Goal: Transaction & Acquisition: Purchase product/service

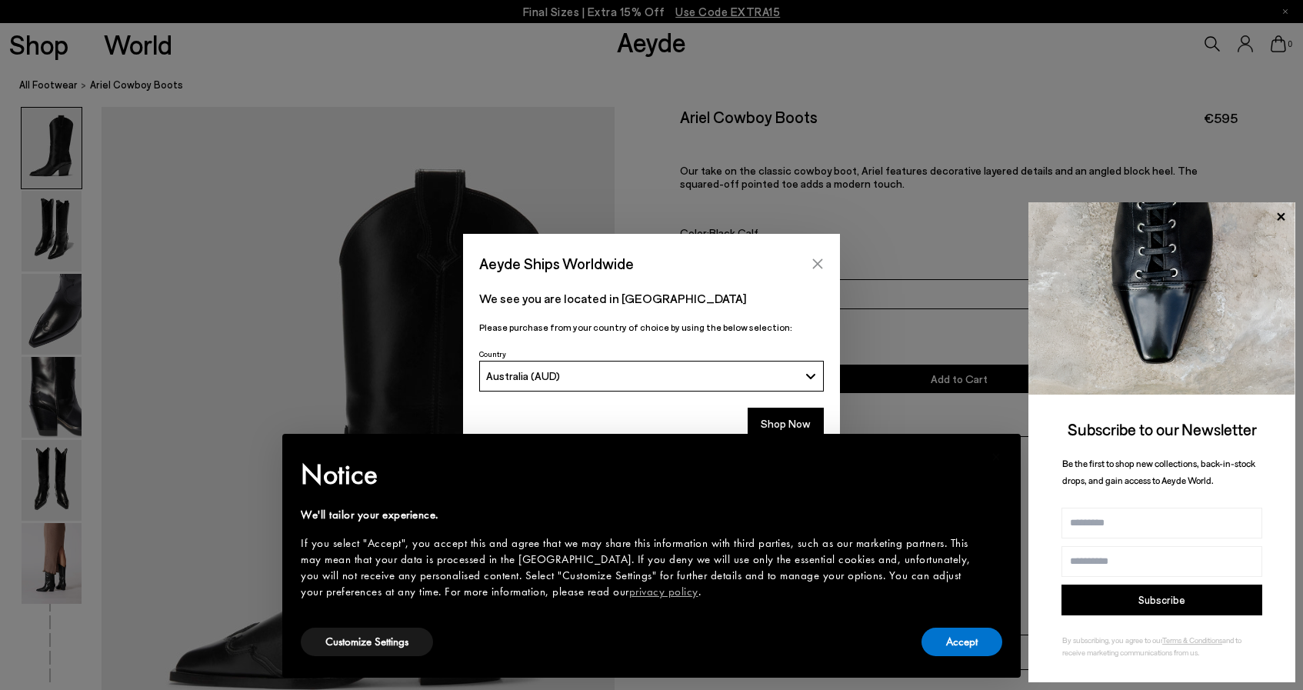
click at [815, 268] on icon "Close" at bounding box center [817, 264] width 12 height 12
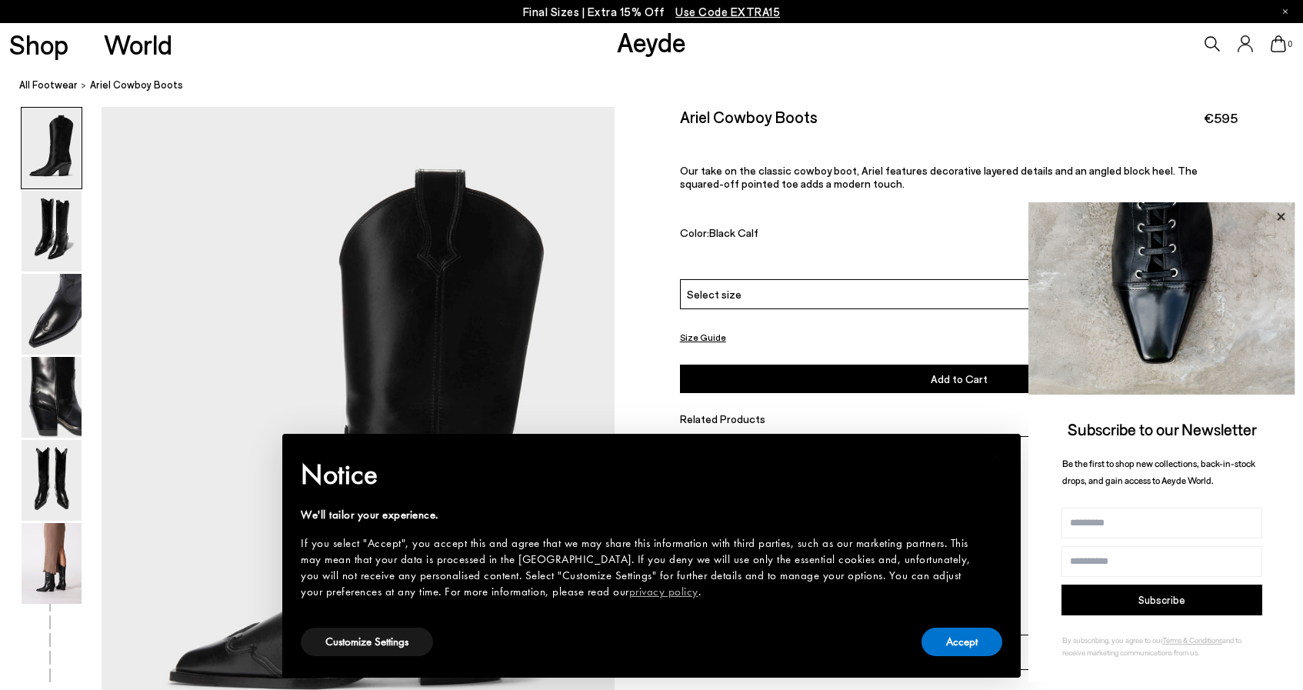
click at [1279, 212] on icon at bounding box center [1281, 217] width 20 height 20
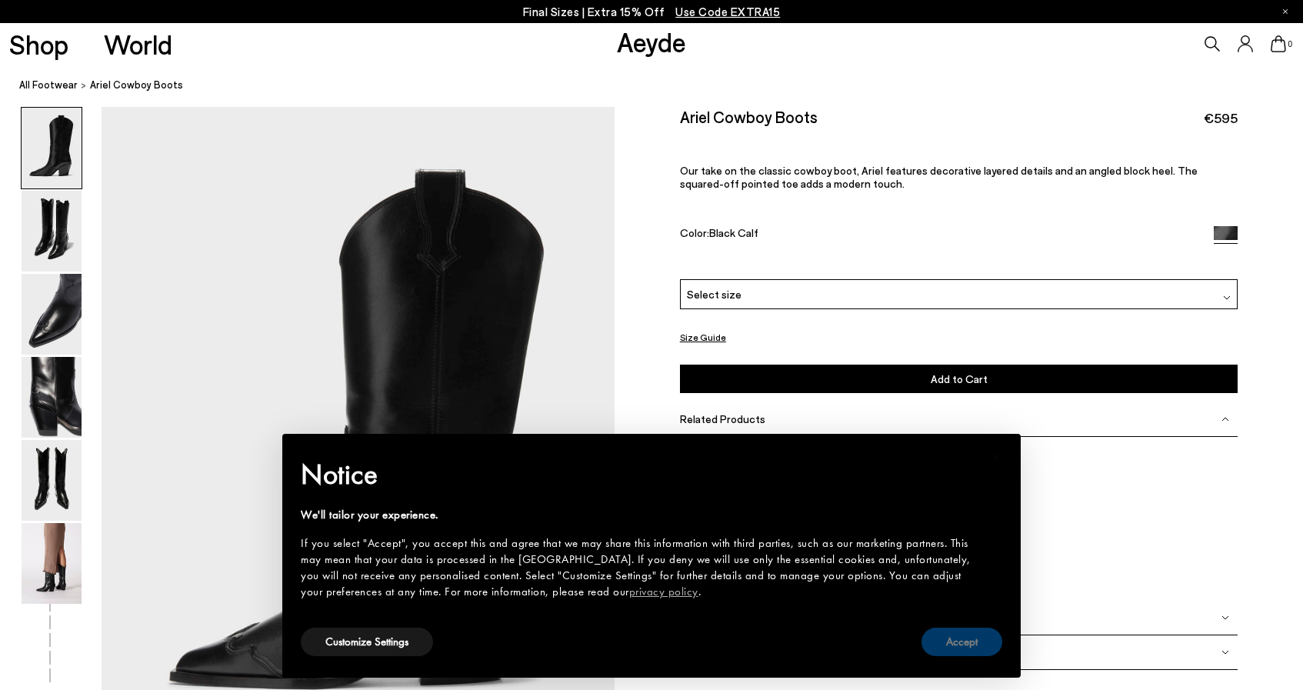
click at [944, 638] on button "Accept" at bounding box center [961, 642] width 81 height 28
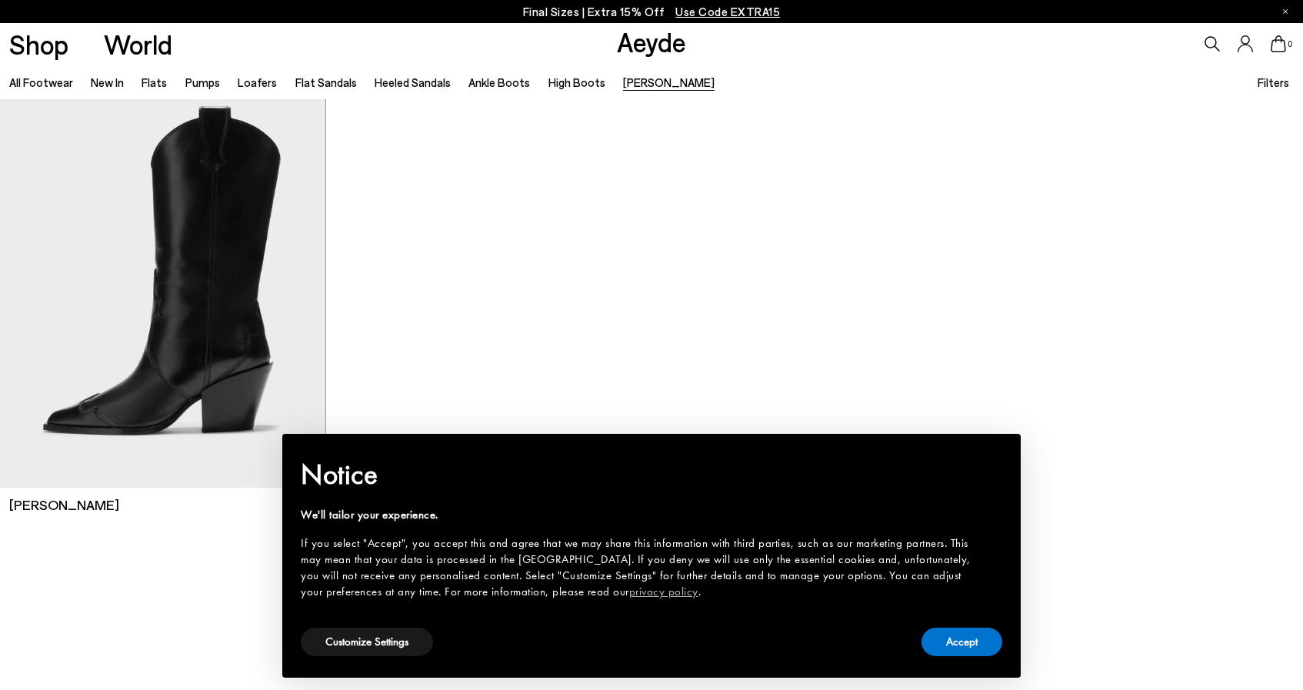
scroll to position [23, 0]
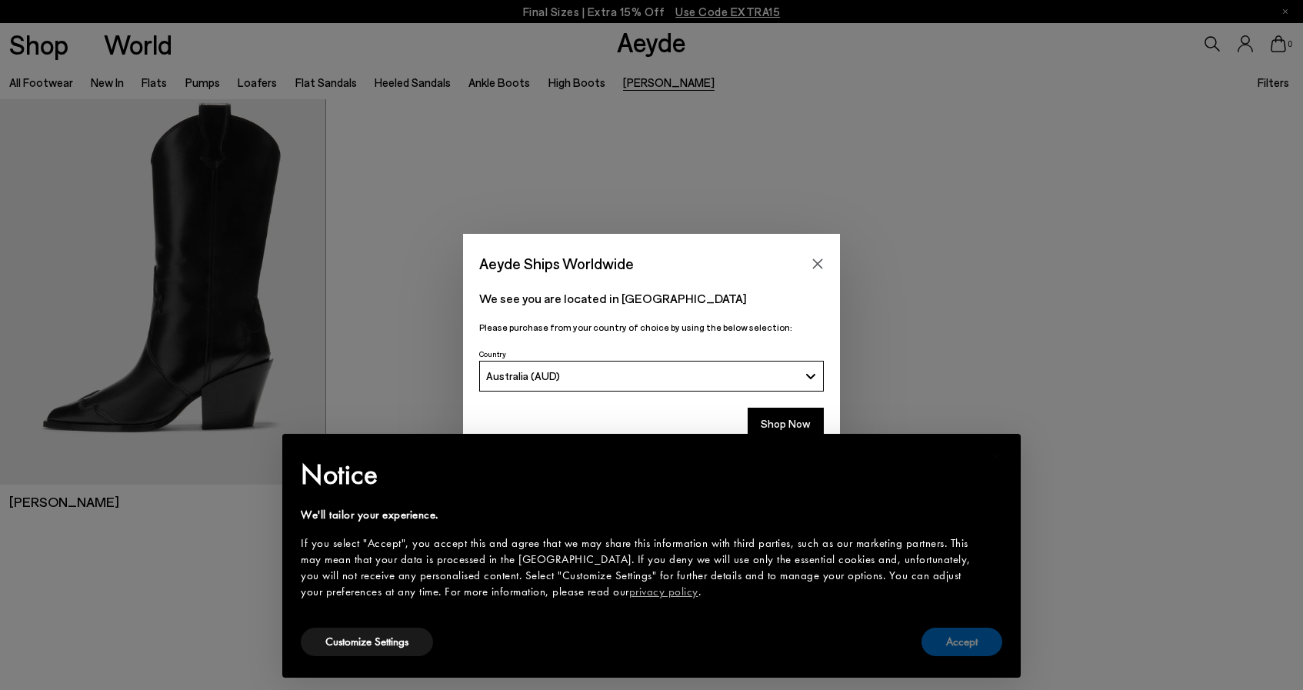
click at [959, 639] on button "Accept" at bounding box center [961, 642] width 81 height 28
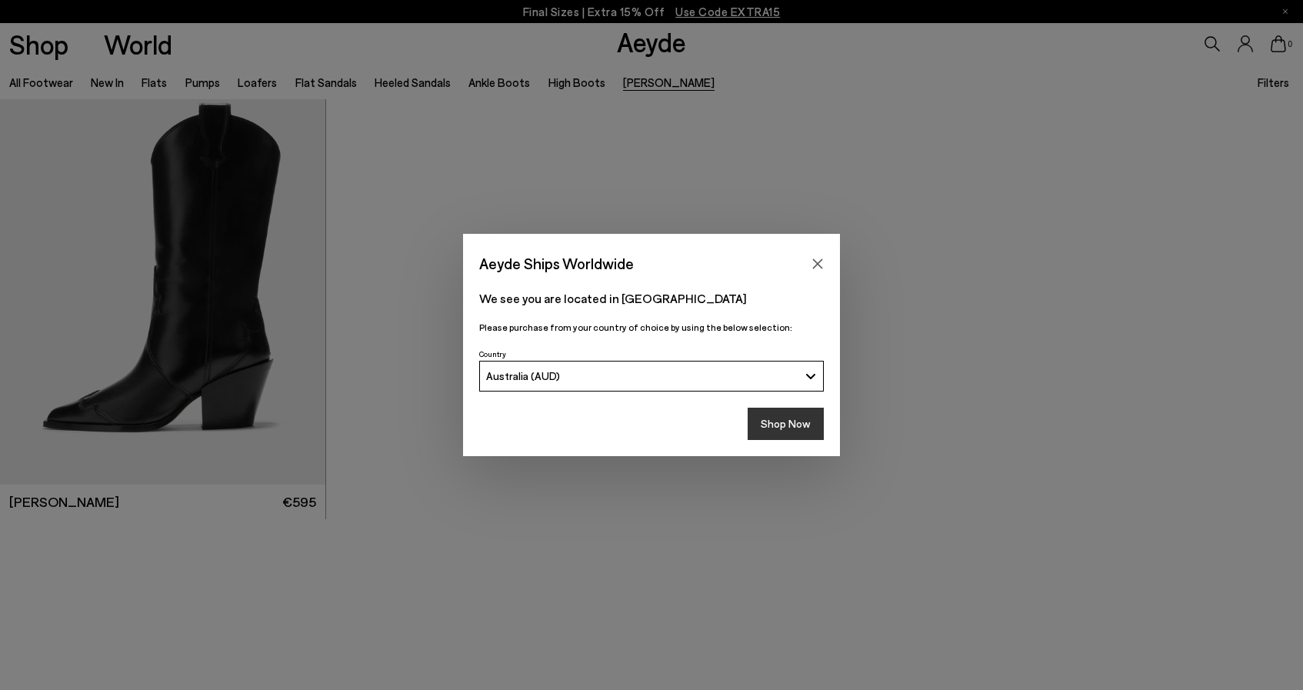
click at [794, 425] on button "Shop Now" at bounding box center [786, 424] width 76 height 32
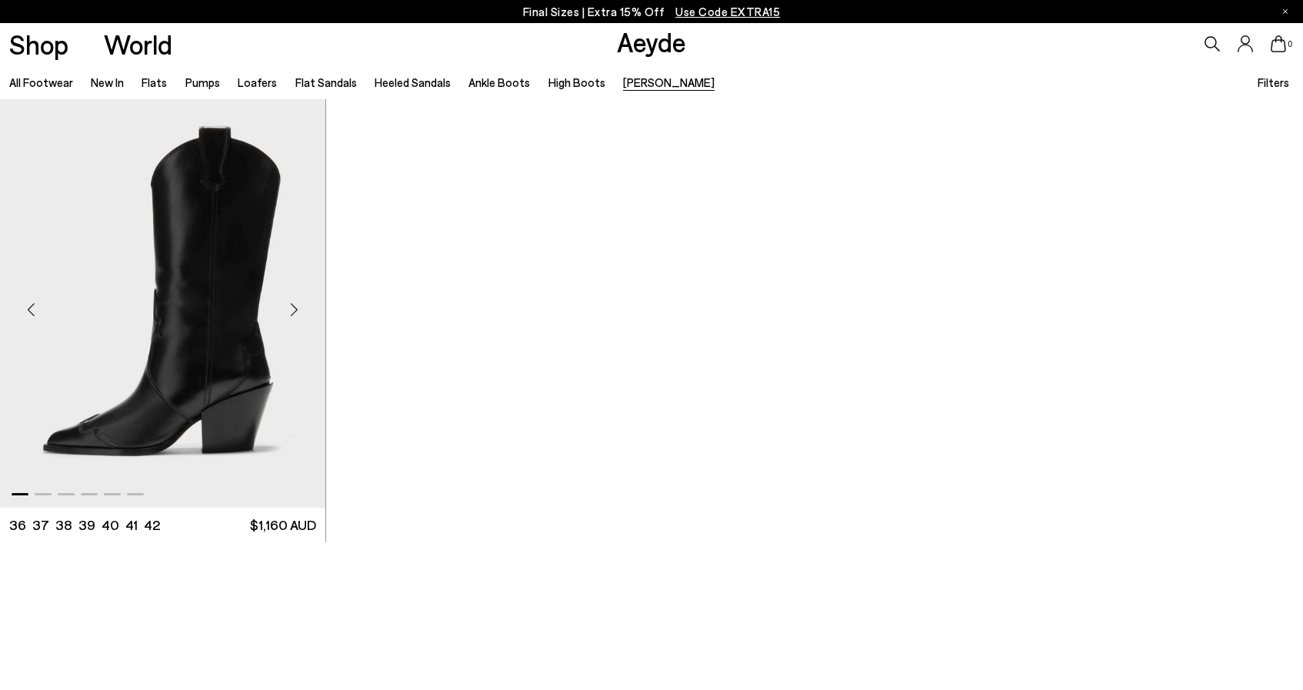
click at [292, 310] on div "Next slide" at bounding box center [295, 310] width 46 height 46
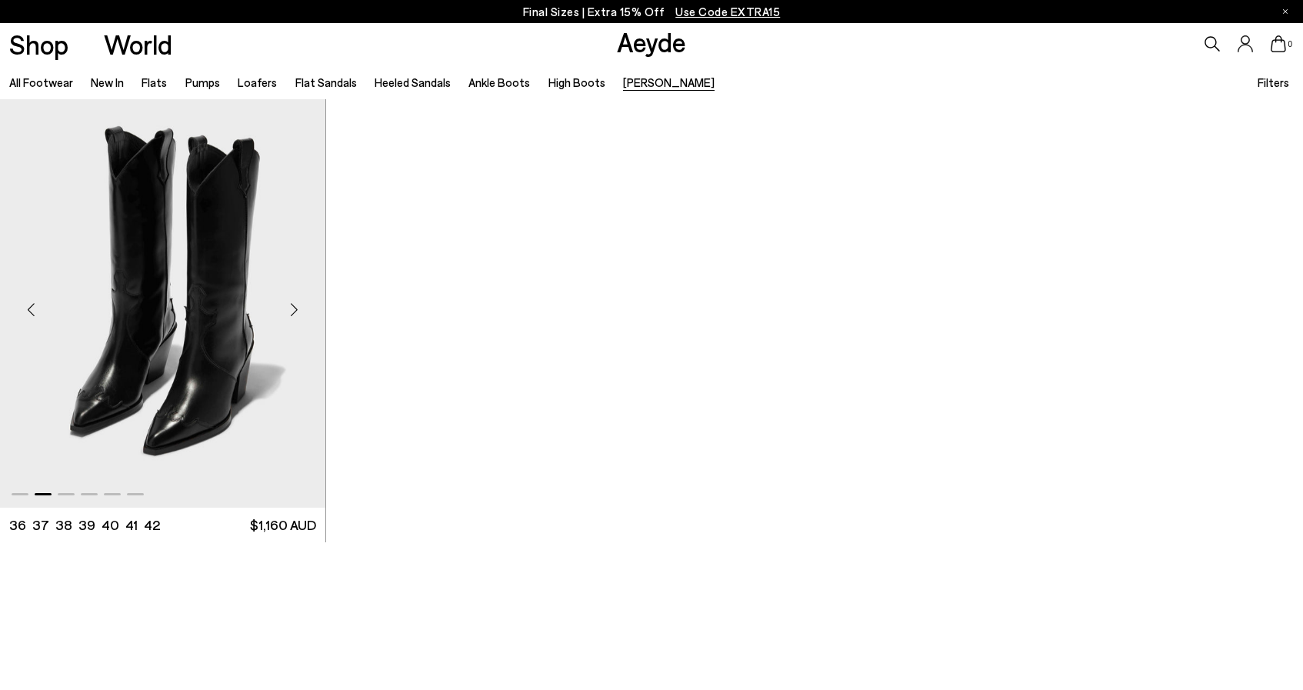
click at [292, 310] on div "Next slide" at bounding box center [295, 310] width 46 height 46
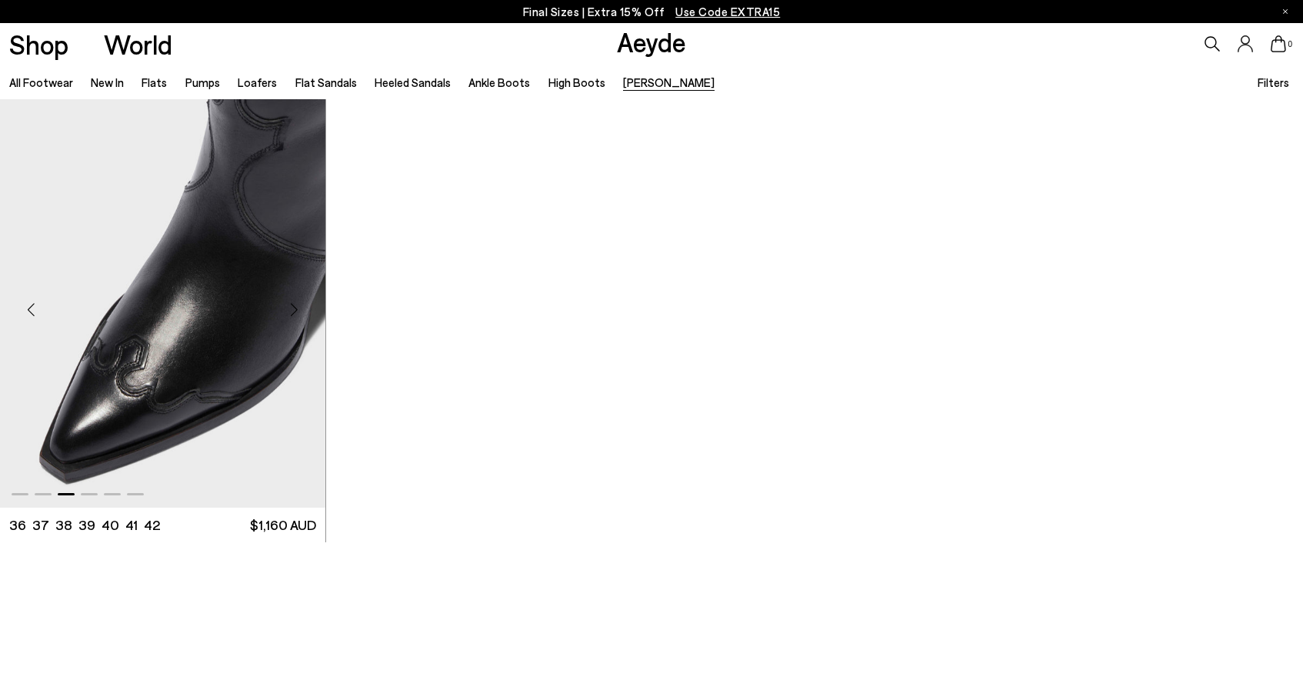
click at [292, 310] on div "Next slide" at bounding box center [295, 310] width 46 height 46
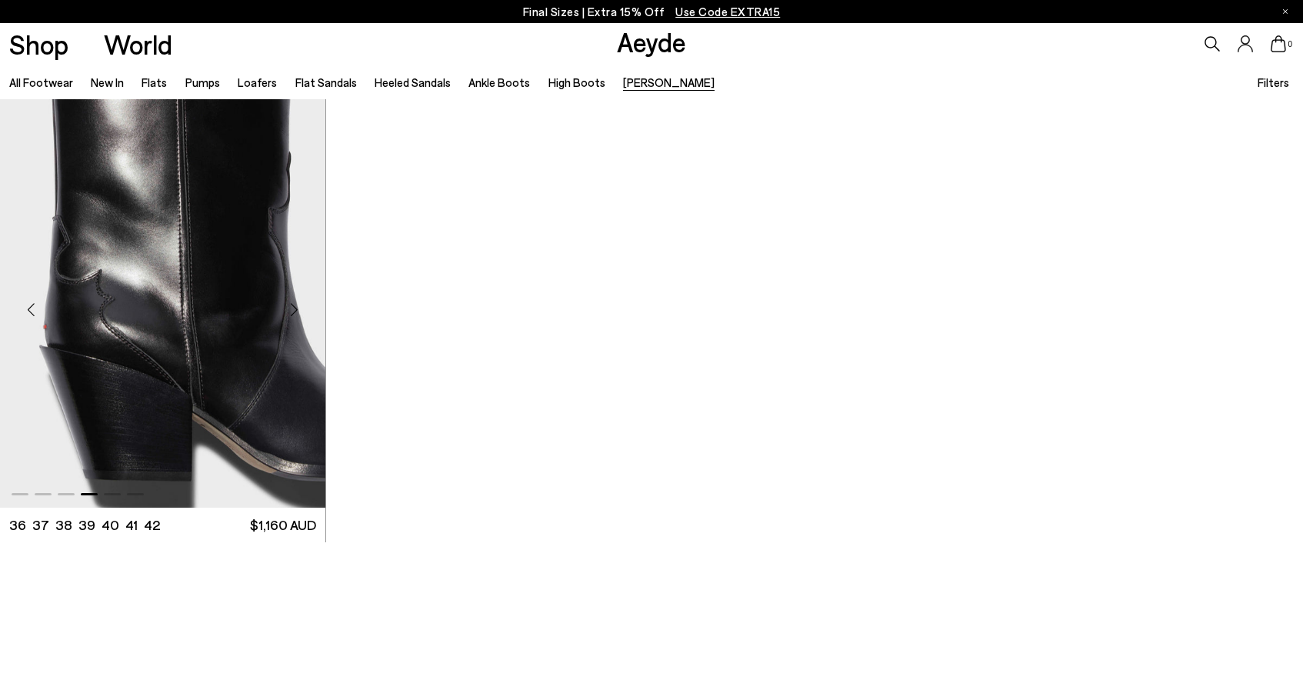
click at [292, 310] on div "Next slide" at bounding box center [295, 310] width 46 height 46
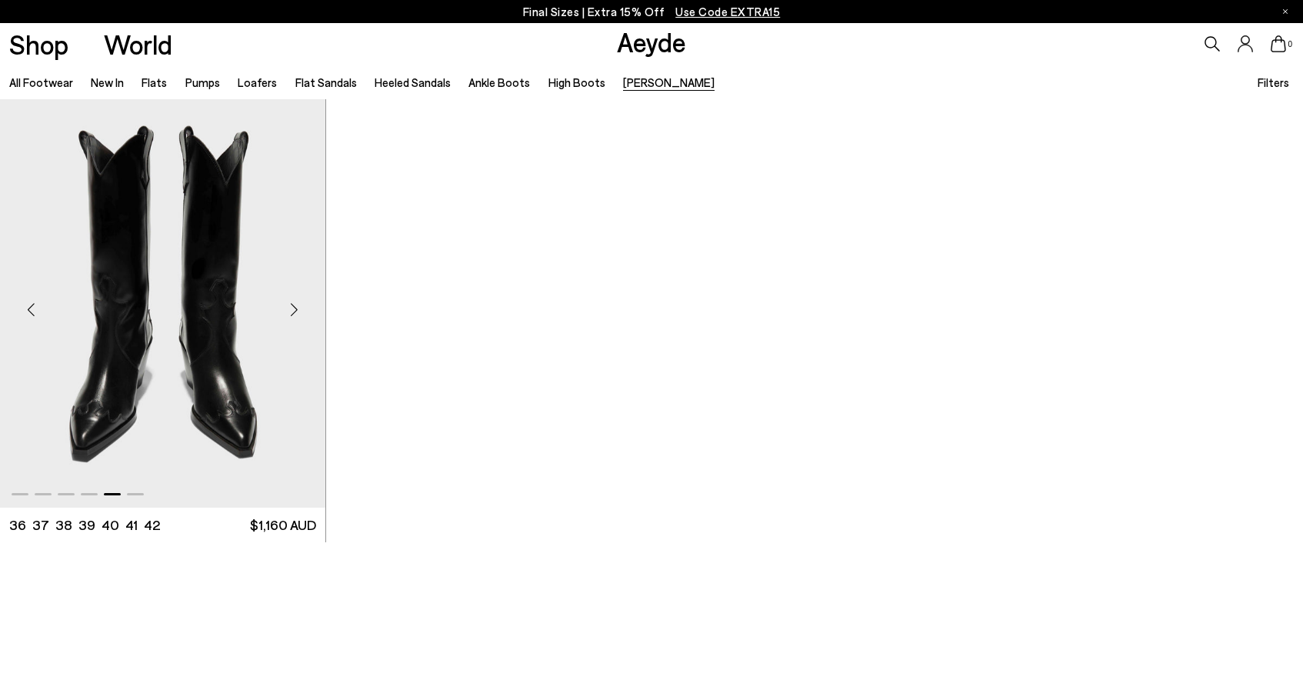
click at [292, 310] on div "Next slide" at bounding box center [295, 310] width 46 height 46
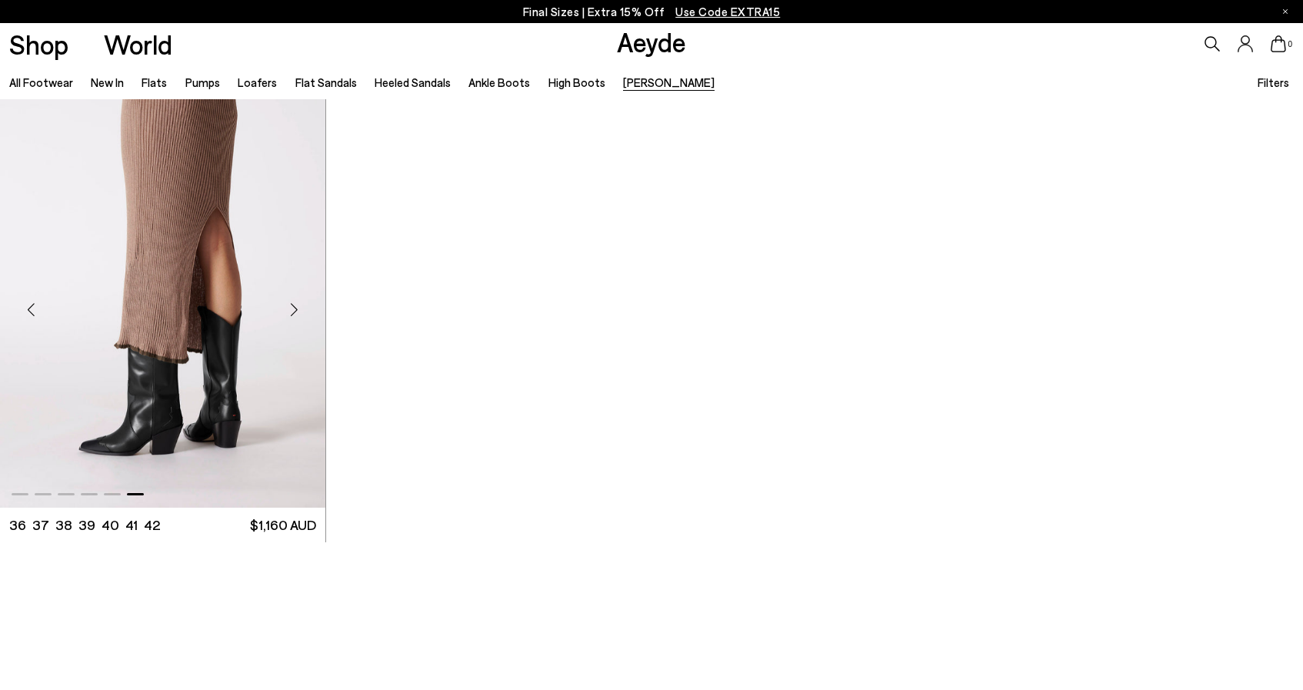
click at [292, 310] on div "Next slide" at bounding box center [295, 310] width 46 height 46
